Goal: Check status: Check status

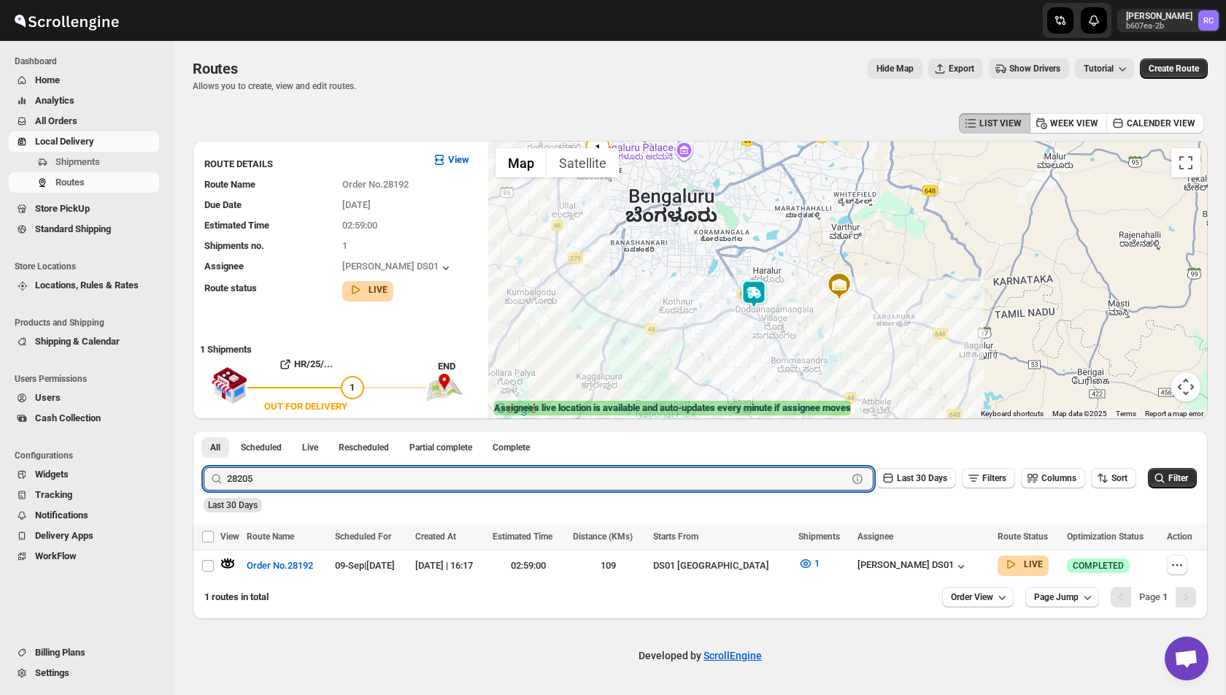
type input "28205"
click at [204, 431] on button "Submit" at bounding box center [225, 438] width 42 height 15
click at [231, 564] on icon "button" at bounding box center [227, 563] width 15 height 15
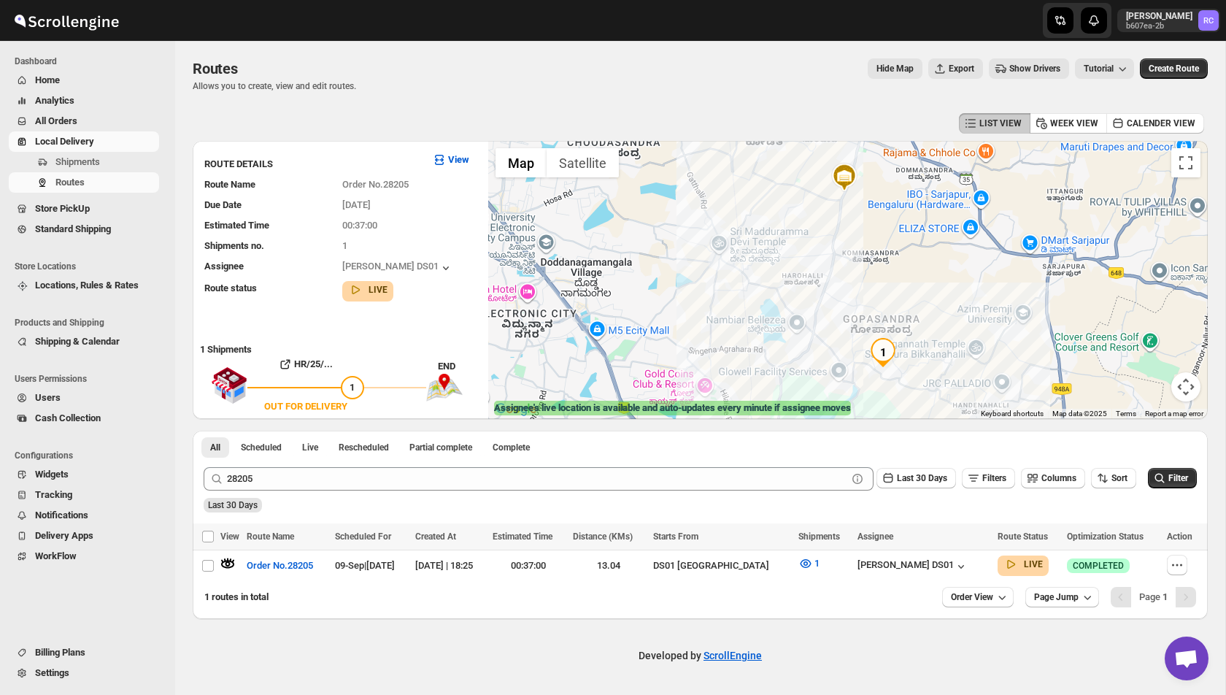
drag, startPoint x: 860, startPoint y: 244, endPoint x: 860, endPoint y: 357, distance: 113.1
click at [860, 357] on div "Assignee : [PERSON_NAME] DS01 Updated at : [DATE] 19:15:52 Duty mode Enabled Ba…" at bounding box center [848, 280] width 720 height 278
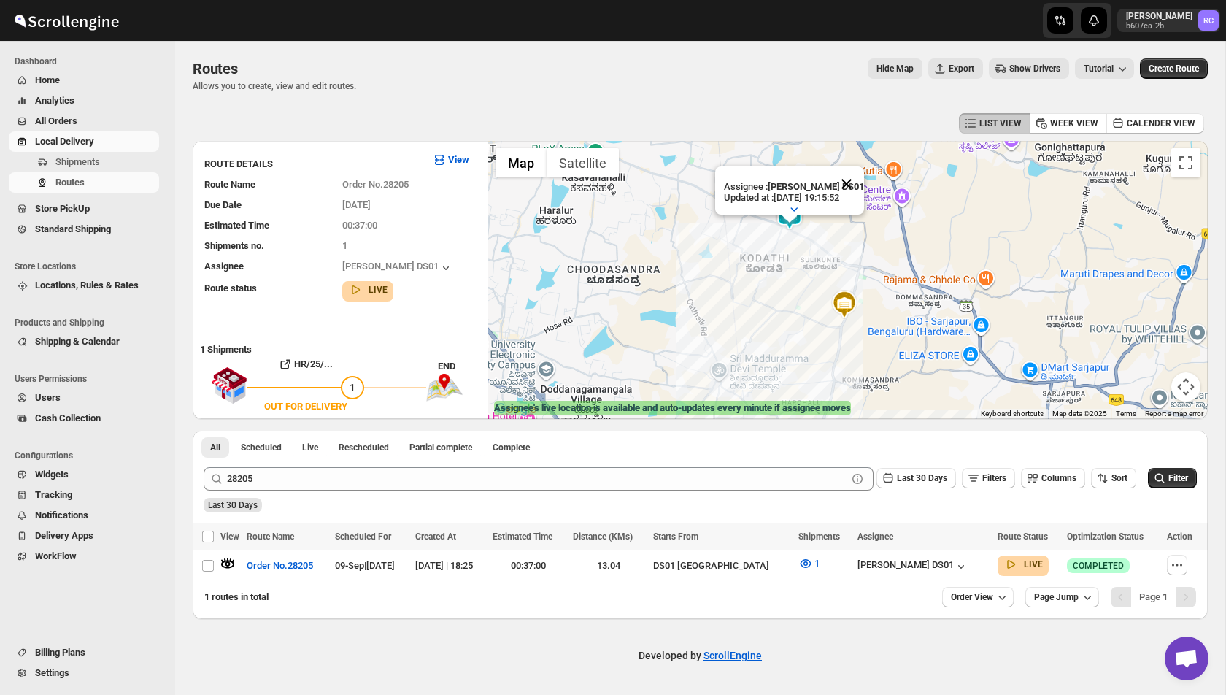
click at [846, 185] on button "Close" at bounding box center [846, 183] width 35 height 35
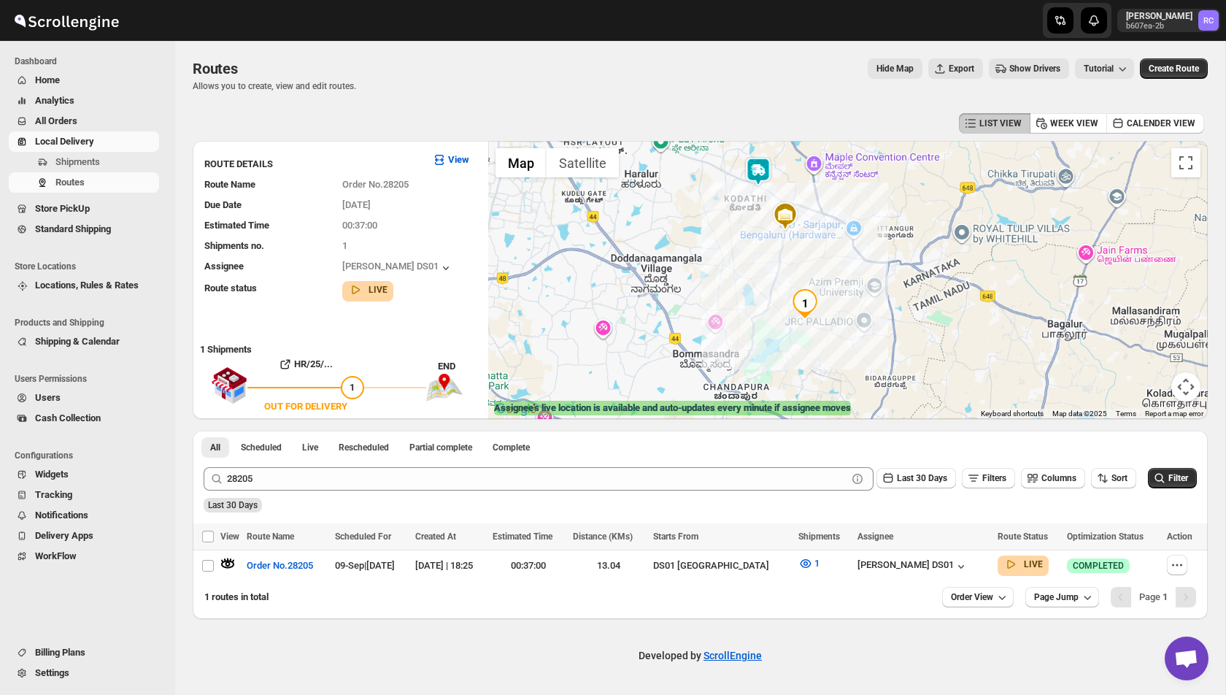
drag, startPoint x: 809, startPoint y: 299, endPoint x: 765, endPoint y: 218, distance: 92.1
click at [765, 218] on div at bounding box center [848, 280] width 720 height 278
click at [760, 174] on img at bounding box center [758, 171] width 29 height 29
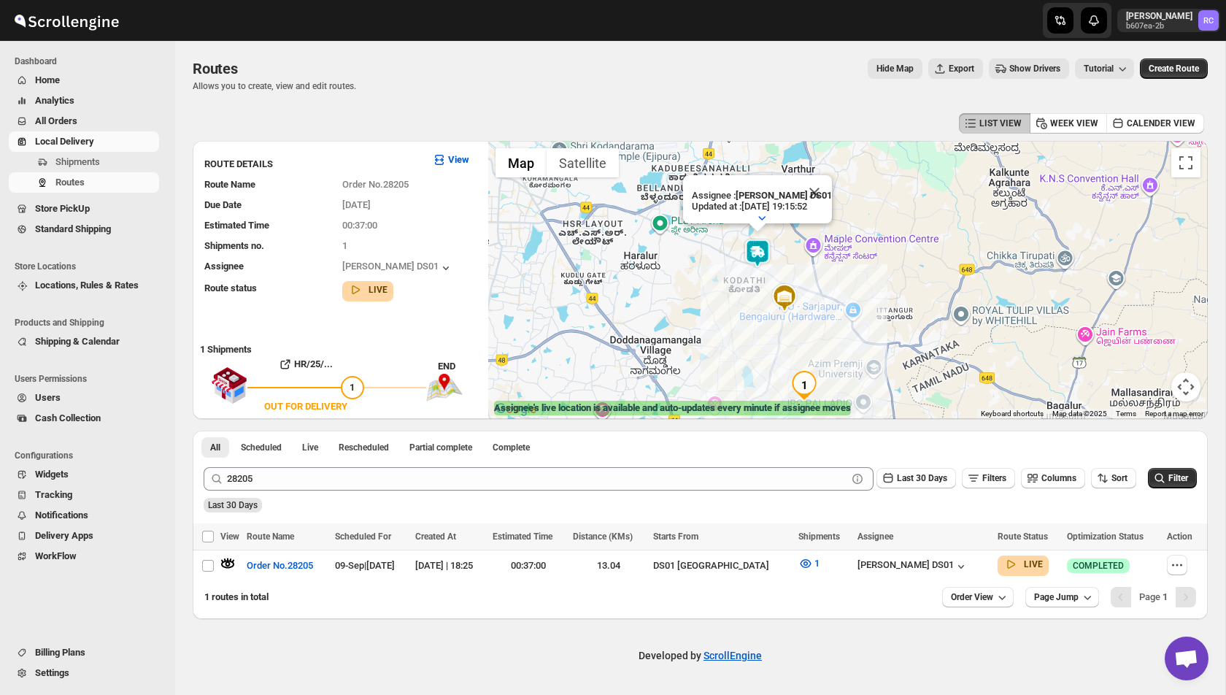
drag, startPoint x: 718, startPoint y: 376, endPoint x: 717, endPoint y: 364, distance: 11.7
click at [717, 364] on div "Assignee : [PERSON_NAME] DS01 Updated at : [DATE] 19:15:52 Duty mode Enabled Ba…" at bounding box center [848, 280] width 720 height 278
drag, startPoint x: 744, startPoint y: 328, endPoint x: 725, endPoint y: 217, distance: 111.8
click at [725, 217] on div "Assignee : [PERSON_NAME] DS01 Updated at : [DATE] 19:15:52 Duty mode Enabled Ba…" at bounding box center [848, 280] width 720 height 278
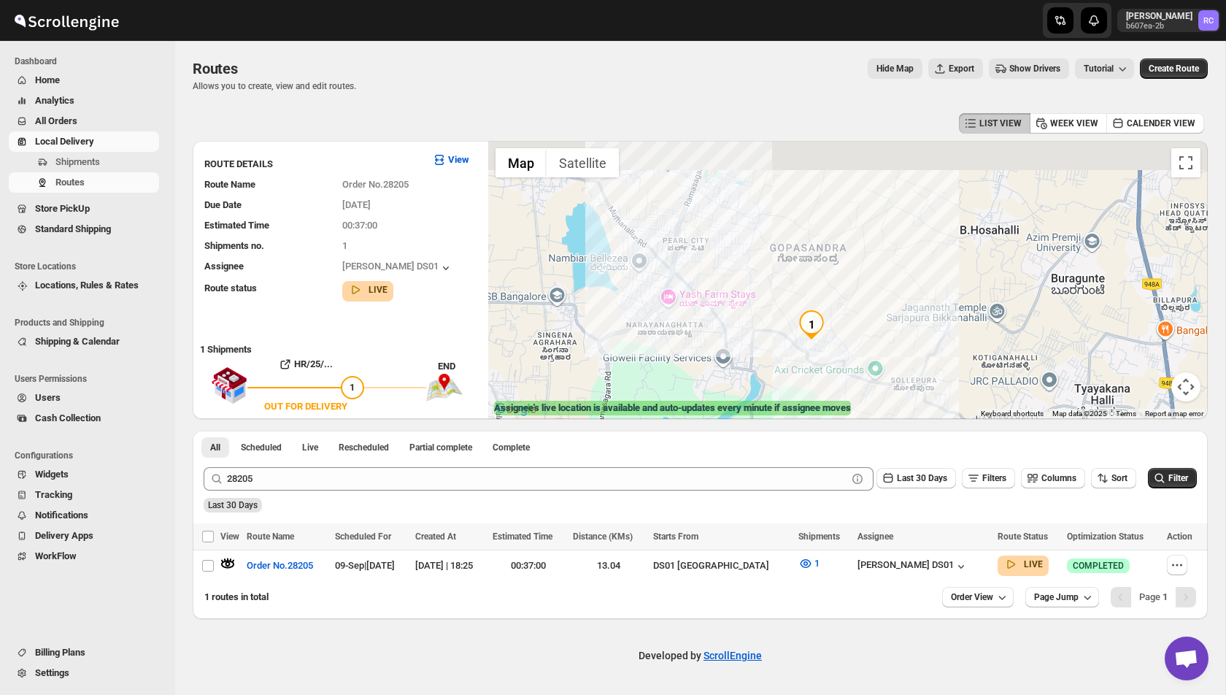
drag, startPoint x: 711, startPoint y: 193, endPoint x: 784, endPoint y: 328, distance: 153.1
click at [784, 328] on div "Assignee : [PERSON_NAME] DS01 Updated at : [DATE] 19:15:52 Duty mode Enabled Ba…" at bounding box center [848, 280] width 720 height 278
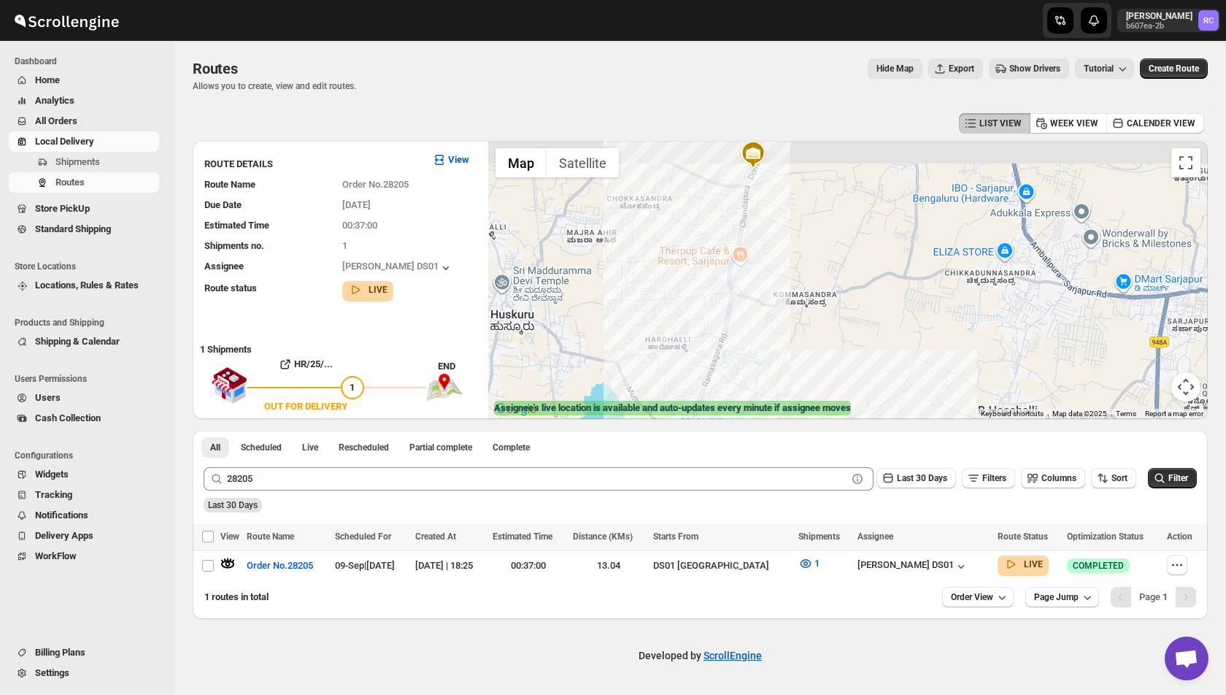
drag, startPoint x: 790, startPoint y: 198, endPoint x: 762, endPoint y: 358, distance: 161.5
click at [762, 359] on div "Assignee : [PERSON_NAME] DS01 Updated at : [DATE] 19:15:52 Duty mode Enabled Ba…" at bounding box center [848, 280] width 720 height 278
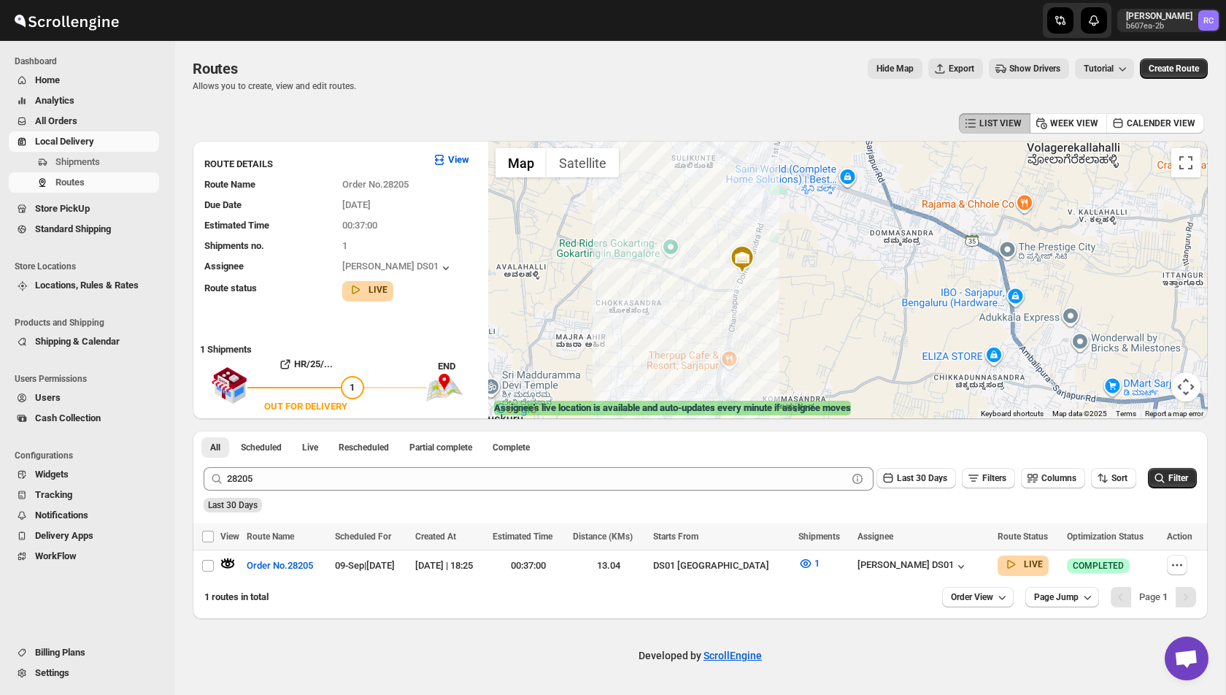
drag, startPoint x: 763, startPoint y: 207, endPoint x: 757, endPoint y: 383, distance: 176.7
click at [757, 384] on div "Assignee : [PERSON_NAME] DS01 Updated at : [DATE] 19:15:52 Duty mode Enabled Ba…" at bounding box center [848, 280] width 720 height 278
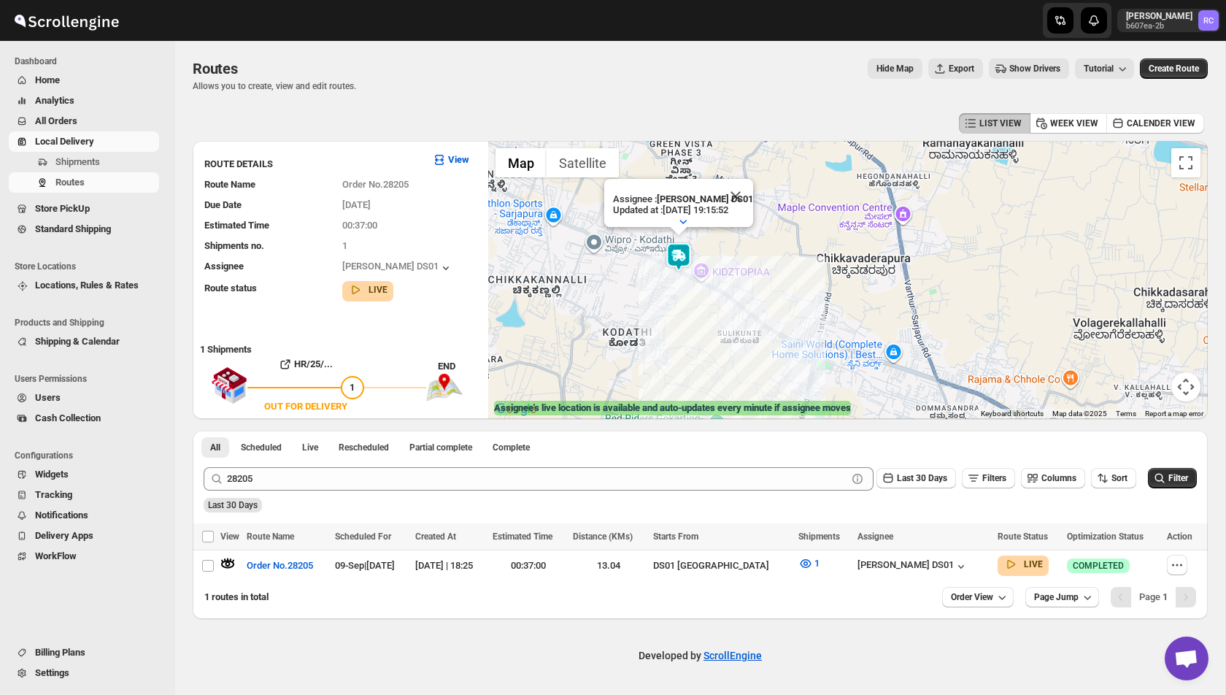
drag, startPoint x: 653, startPoint y: 246, endPoint x: 706, endPoint y: 327, distance: 96.5
click at [706, 327] on div "Assignee : [PERSON_NAME] DS01 Updated at : [DATE] 19:15:52 Duty mode Enabled Ba…" at bounding box center [848, 280] width 720 height 278
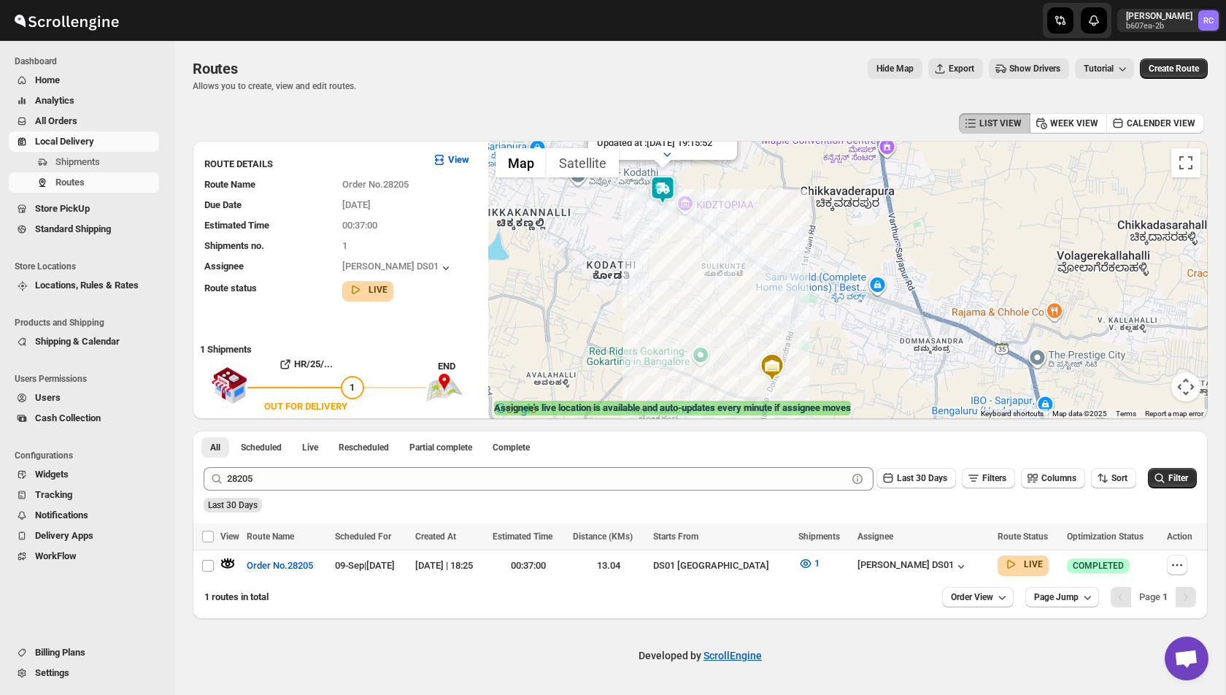
drag, startPoint x: 701, startPoint y: 323, endPoint x: 684, endPoint y: 255, distance: 70.8
click at [684, 255] on div "Assignee : [PERSON_NAME] DS01 Updated at : [DATE] 19:15:52 Duty mode Enabled Ba…" at bounding box center [848, 280] width 720 height 278
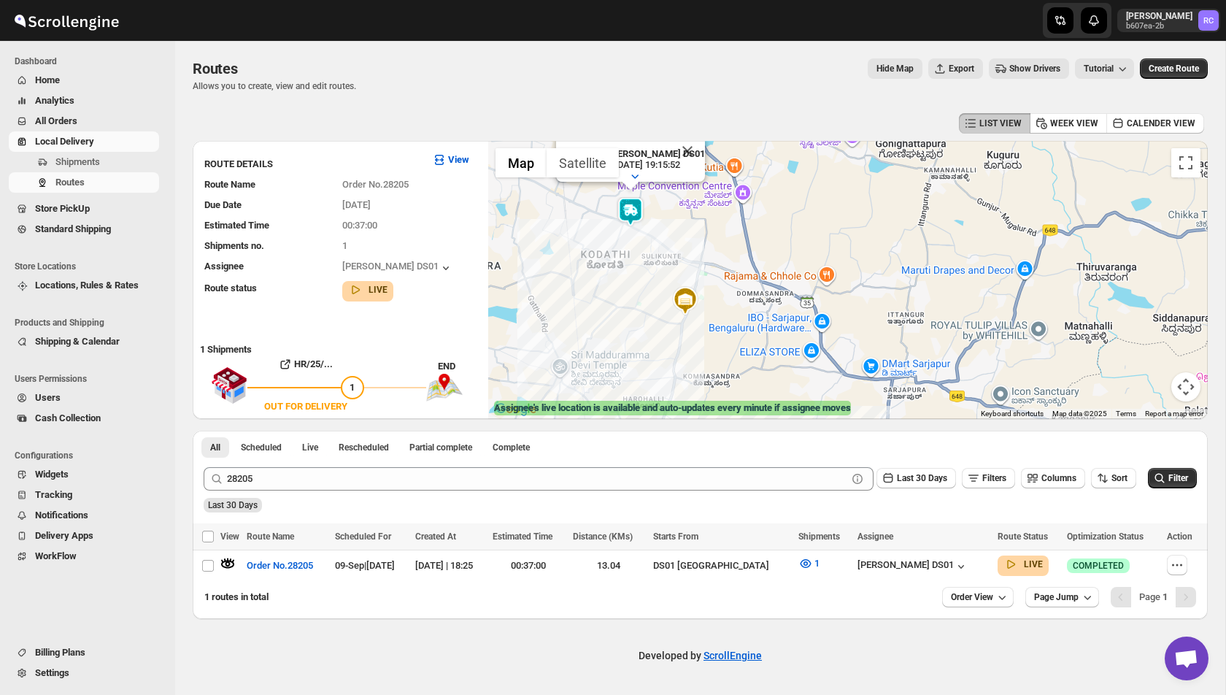
drag, startPoint x: 676, startPoint y: 279, endPoint x: 644, endPoint y: 320, distance: 50.9
click at [644, 320] on div "Assignee : [PERSON_NAME] DS01 Updated at : [DATE] 19:15:52 Duty mode Enabled Ba…" at bounding box center [848, 280] width 720 height 278
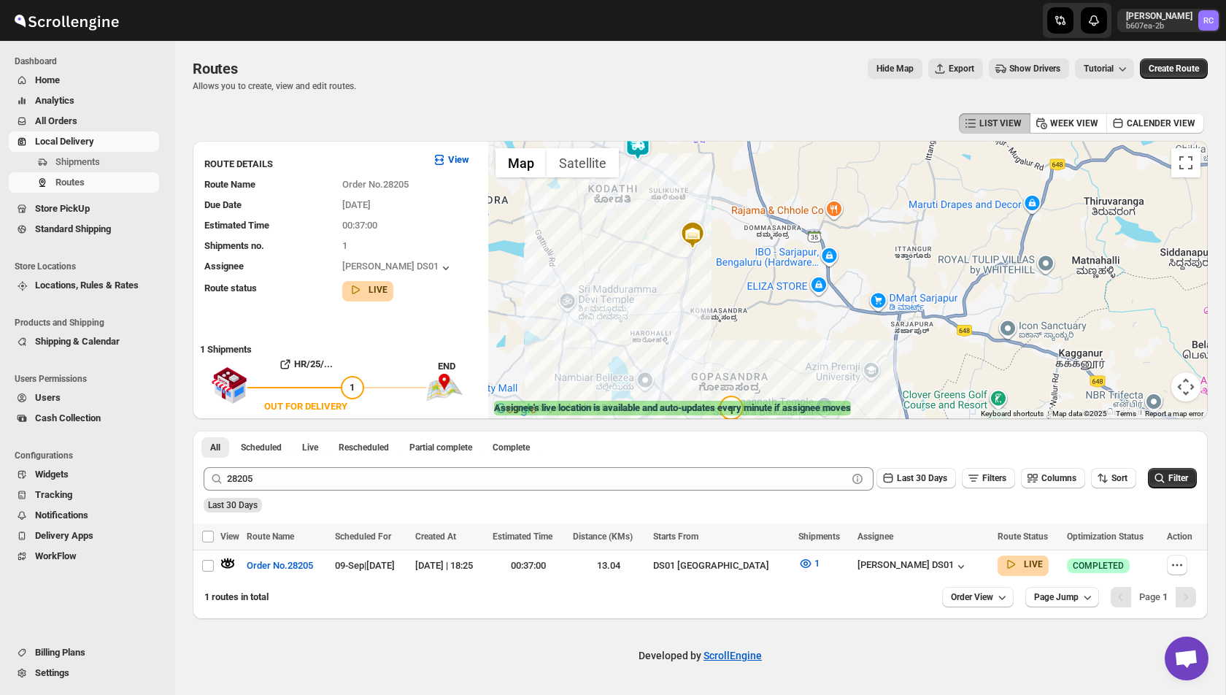
drag, startPoint x: 641, startPoint y: 360, endPoint x: 634, endPoint y: 250, distance: 110.4
click at [634, 250] on div "Assignee : [PERSON_NAME] DS01 Updated at : [DATE] 19:15:52 Duty mode Enabled Ba…" at bounding box center [848, 280] width 720 height 278
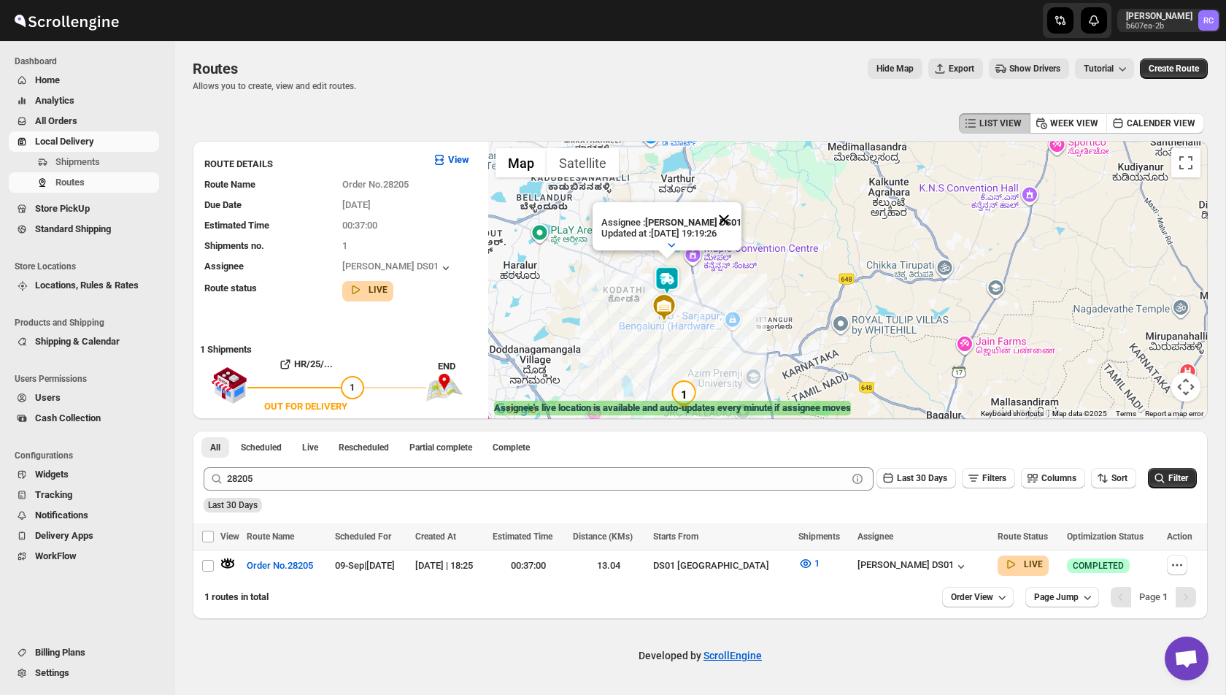
click at [728, 218] on button "Close" at bounding box center [723, 219] width 35 height 35
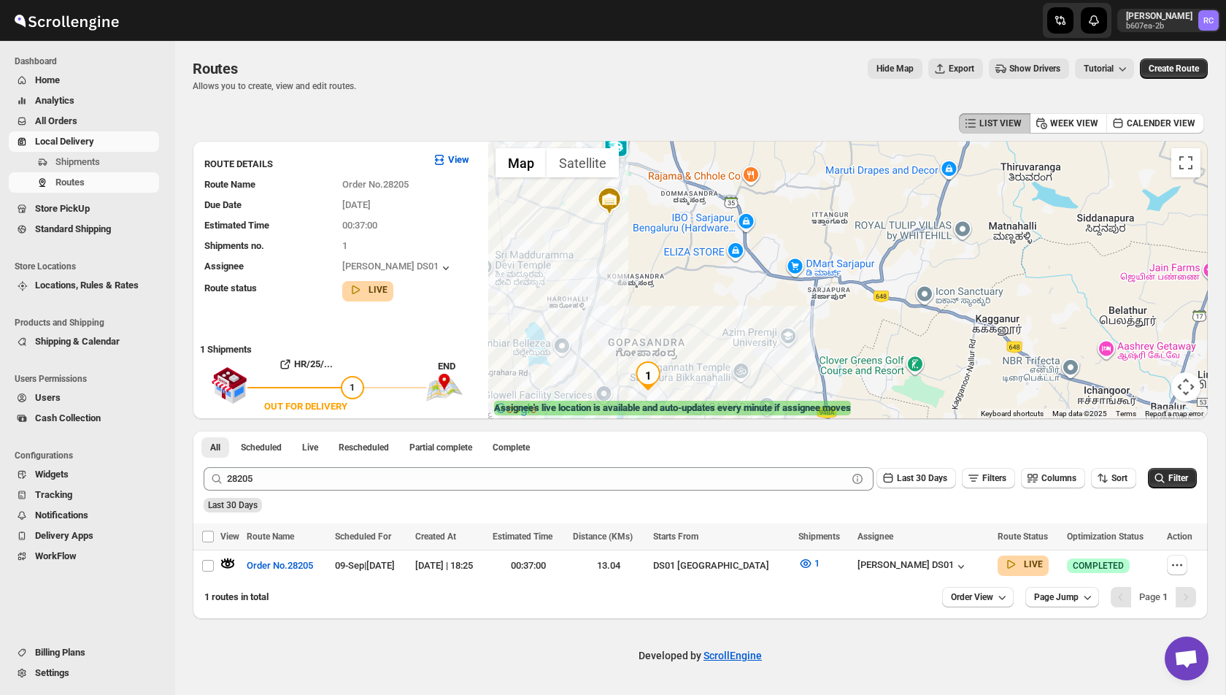
drag, startPoint x: 718, startPoint y: 333, endPoint x: 717, endPoint y: 234, distance: 98.5
click at [718, 234] on div at bounding box center [848, 280] width 720 height 278
